Goal: Navigation & Orientation: Find specific page/section

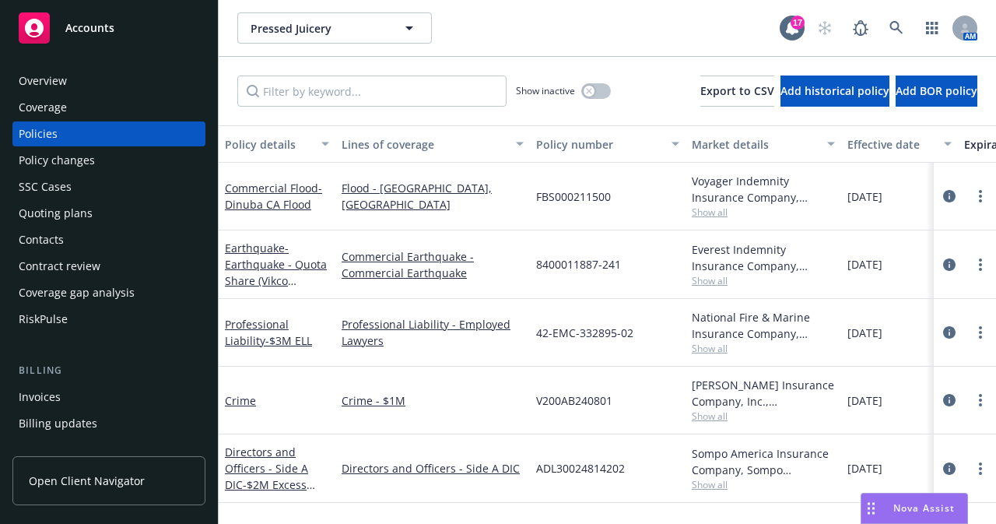
click at [38, 79] on div "Overview" at bounding box center [43, 80] width 48 height 25
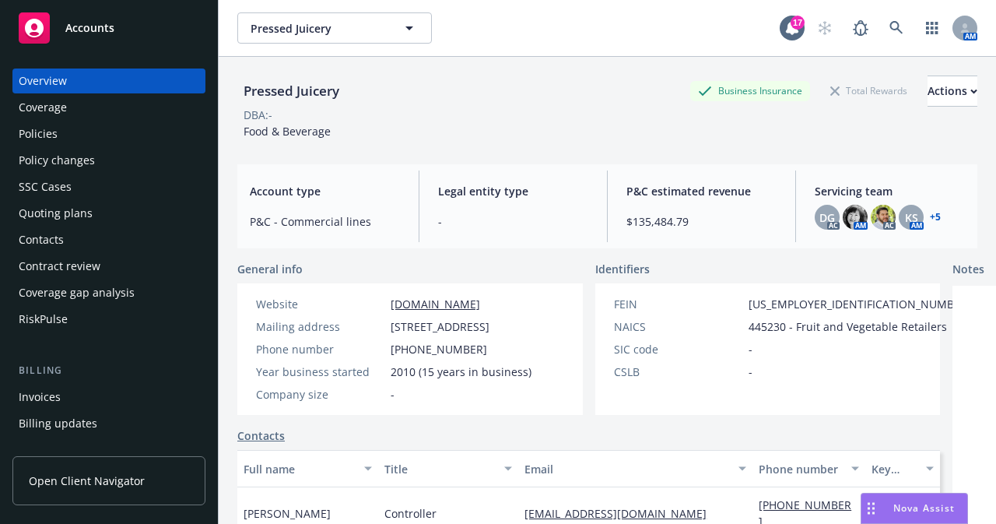
click at [99, 114] on div "Coverage" at bounding box center [109, 107] width 181 height 25
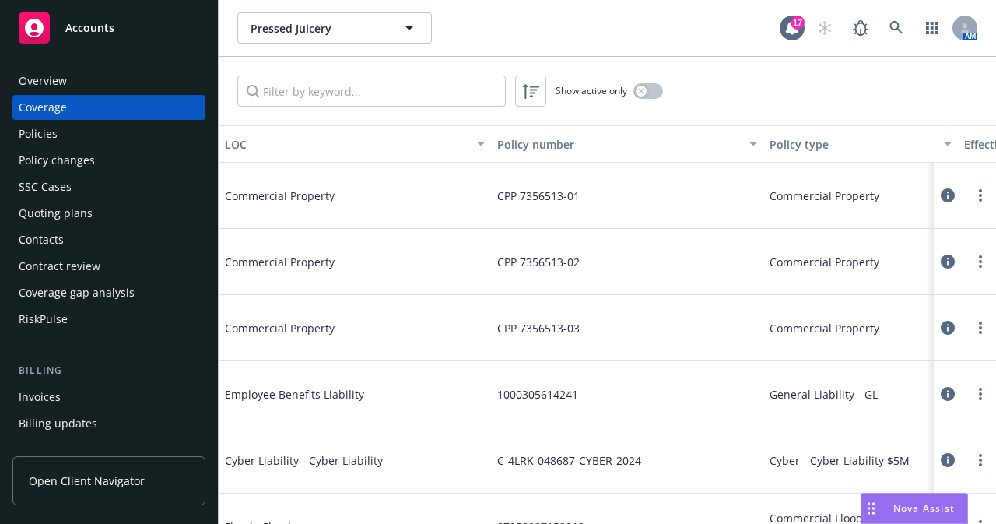
click at [40, 138] on div "Policies" at bounding box center [38, 133] width 39 height 25
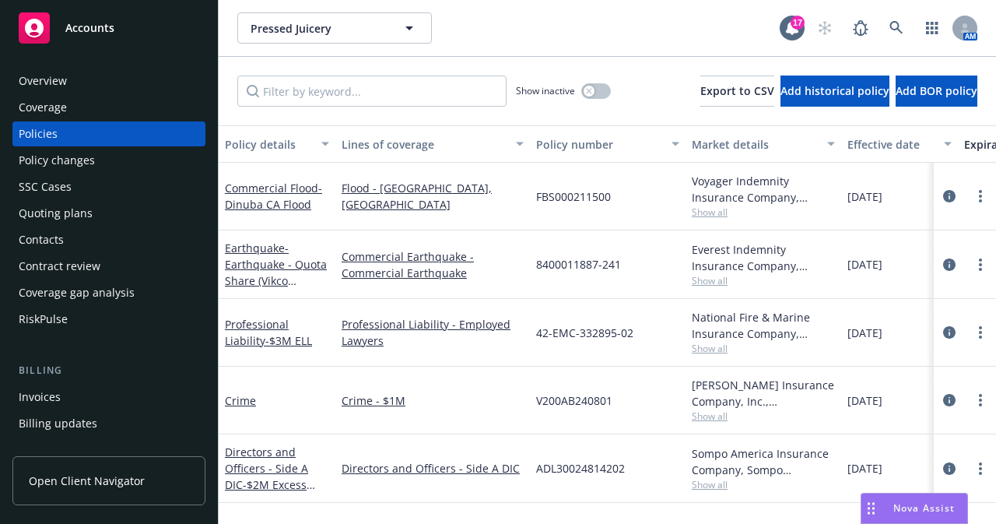
click at [45, 83] on div "Overview" at bounding box center [43, 80] width 48 height 25
